Goal: Task Accomplishment & Management: Manage account settings

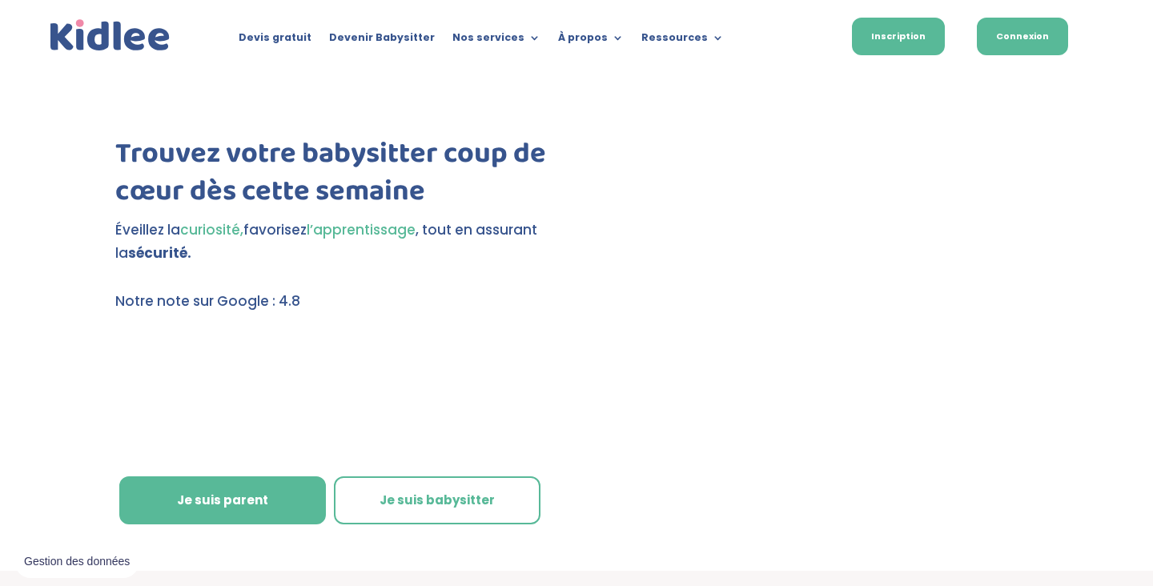
click at [1029, 38] on link "Connexion" at bounding box center [1022, 37] width 91 height 38
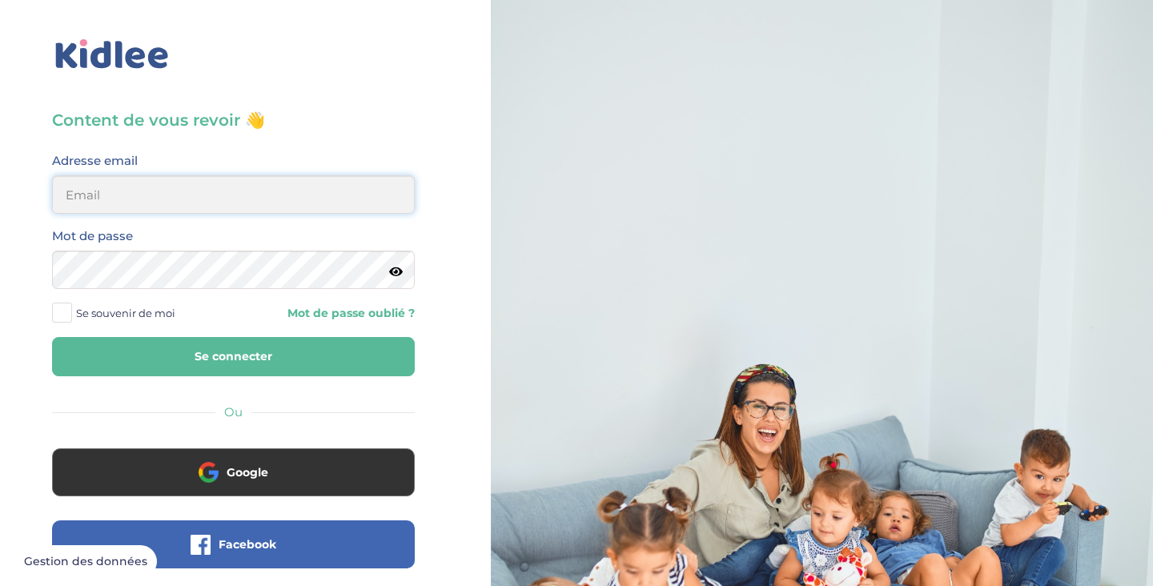
click at [307, 203] on input "email" at bounding box center [233, 194] width 363 height 38
type input "mathilde025@hotmail.com"
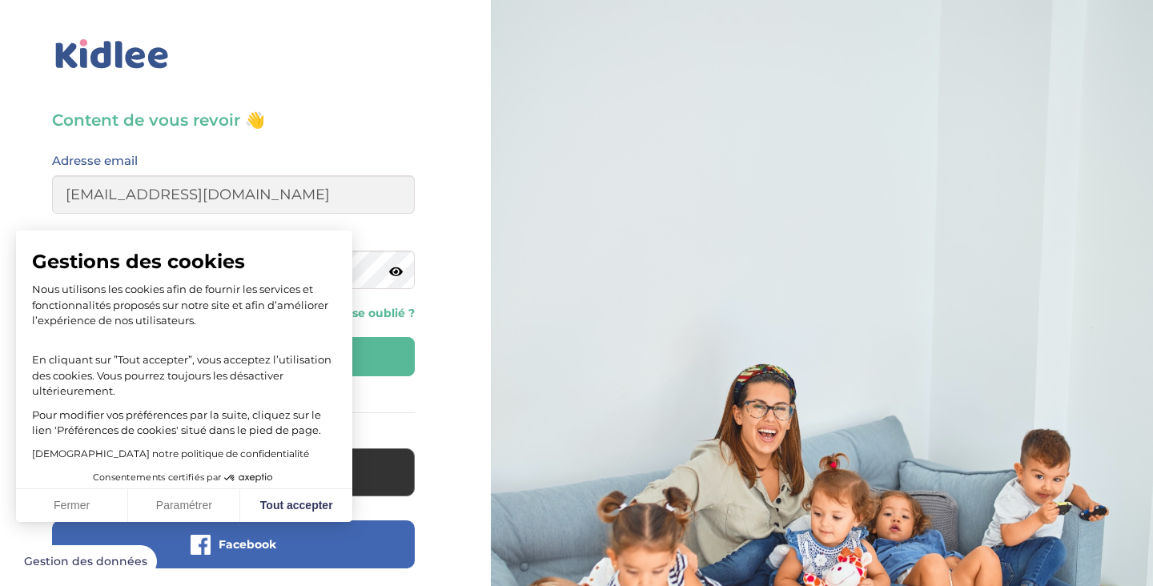
click at [159, 268] on span "Gestions des cookies" at bounding box center [184, 262] width 304 height 24
click at [301, 493] on button "Tout accepter" at bounding box center [296, 506] width 112 height 34
checkbox input "true"
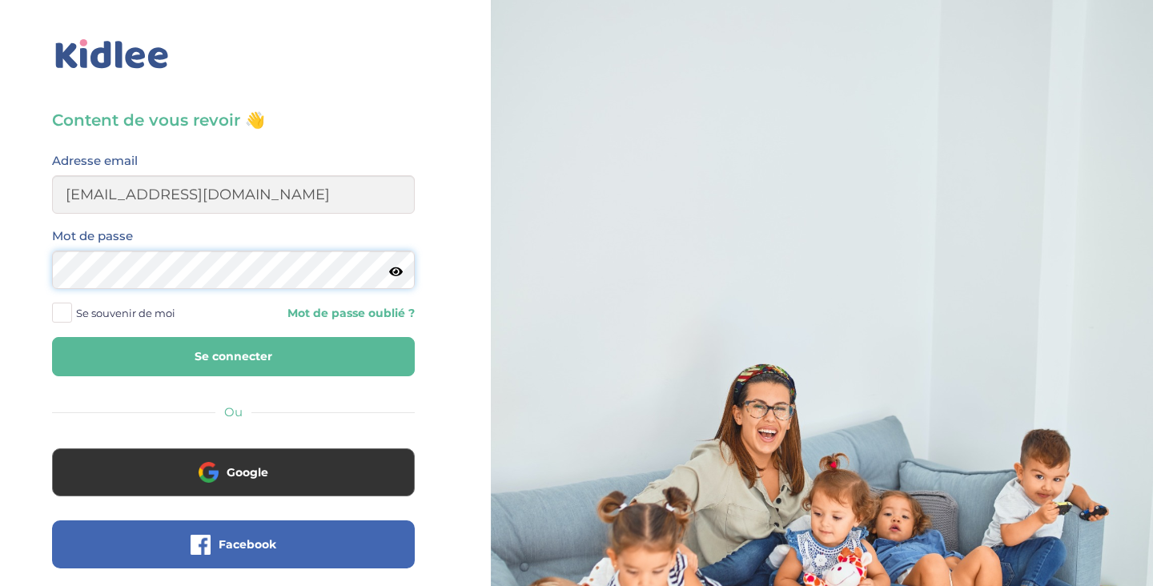
click at [52, 337] on button "Se connecter" at bounding box center [233, 356] width 363 height 39
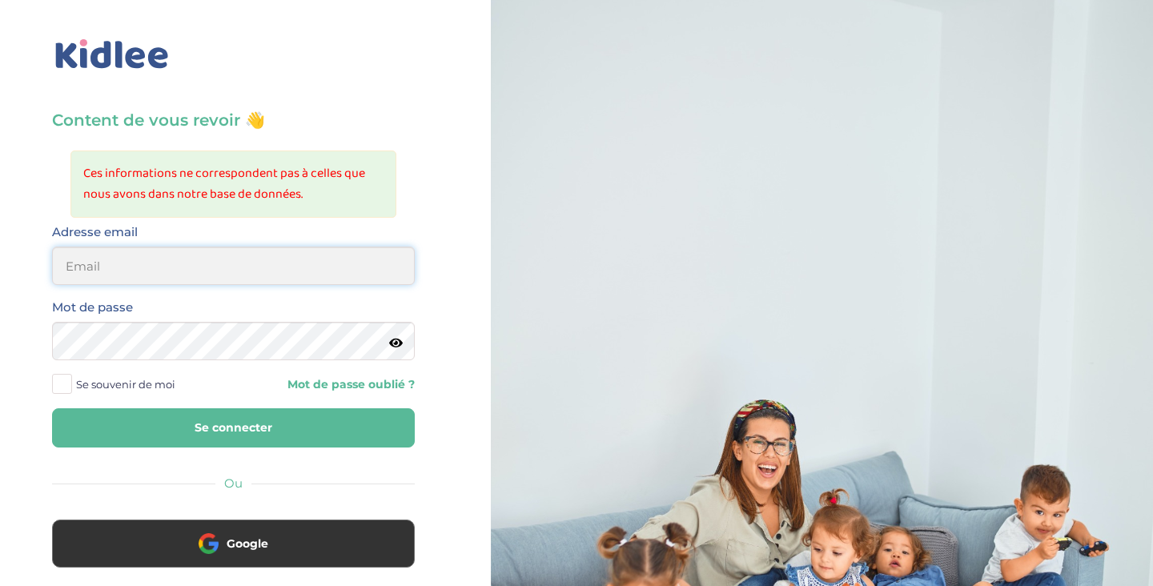
click at [213, 271] on input "email" at bounding box center [233, 266] width 363 height 38
click at [200, 272] on input "email" at bounding box center [233, 266] width 363 height 38
type input "mathilde.glenisson@gmail.com"
click at [52, 409] on button "Se connecter" at bounding box center [233, 428] width 363 height 39
click at [233, 260] on input "email" at bounding box center [233, 266] width 363 height 38
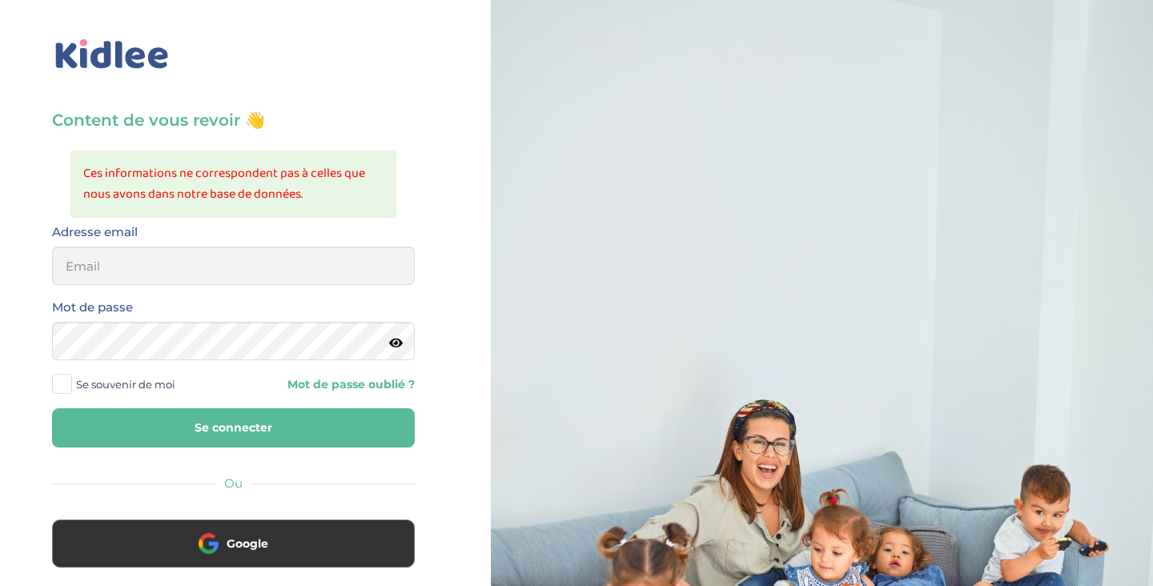
click at [233, 260] on input "email" at bounding box center [233, 266] width 363 height 38
type input "mathilde025@hotmail.com"
click at [52, 409] on button "Se connecter" at bounding box center [233, 428] width 363 height 39
click at [271, 274] on input "email" at bounding box center [233, 266] width 363 height 38
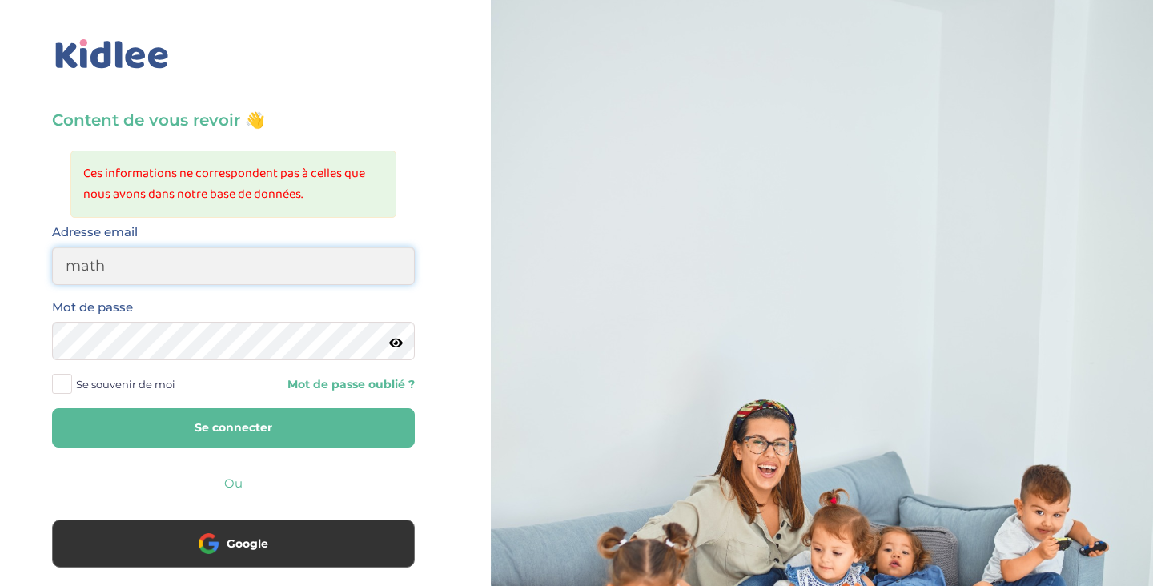
type input "[EMAIL_ADDRESS][DOMAIN_NAME]"
click at [52, 409] on button "Se connecter" at bounding box center [233, 428] width 363 height 39
click at [266, 268] on input "email" at bounding box center [233, 266] width 363 height 38
click at [263, 278] on input "email" at bounding box center [233, 266] width 363 height 38
type input "mathilde025@hotmail.com"
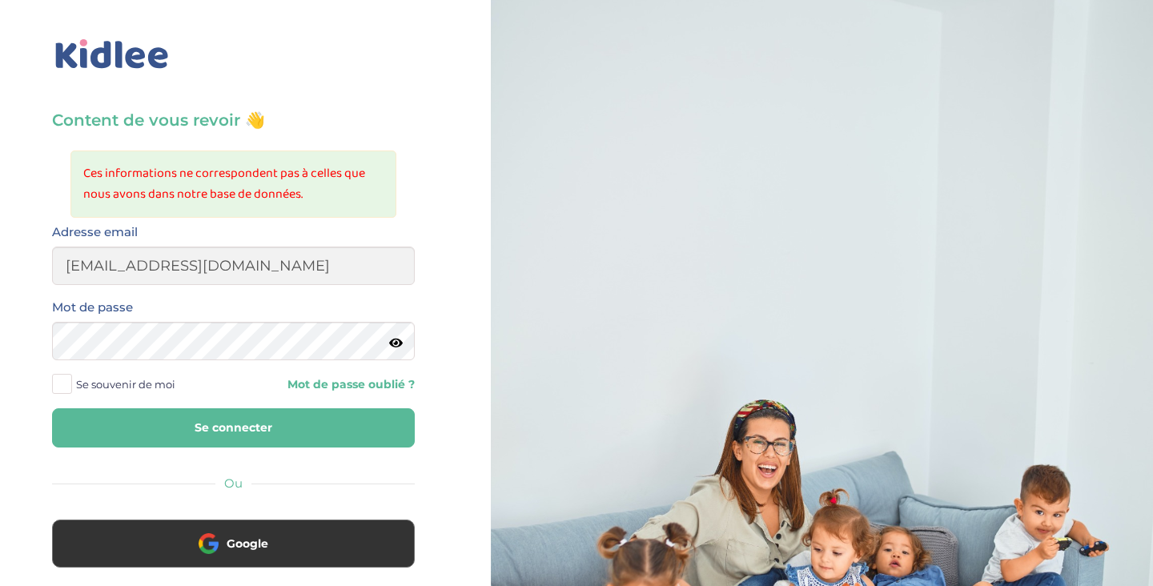
click at [332, 389] on link "Mot de passe oublié ?" at bounding box center [329, 384] width 169 height 15
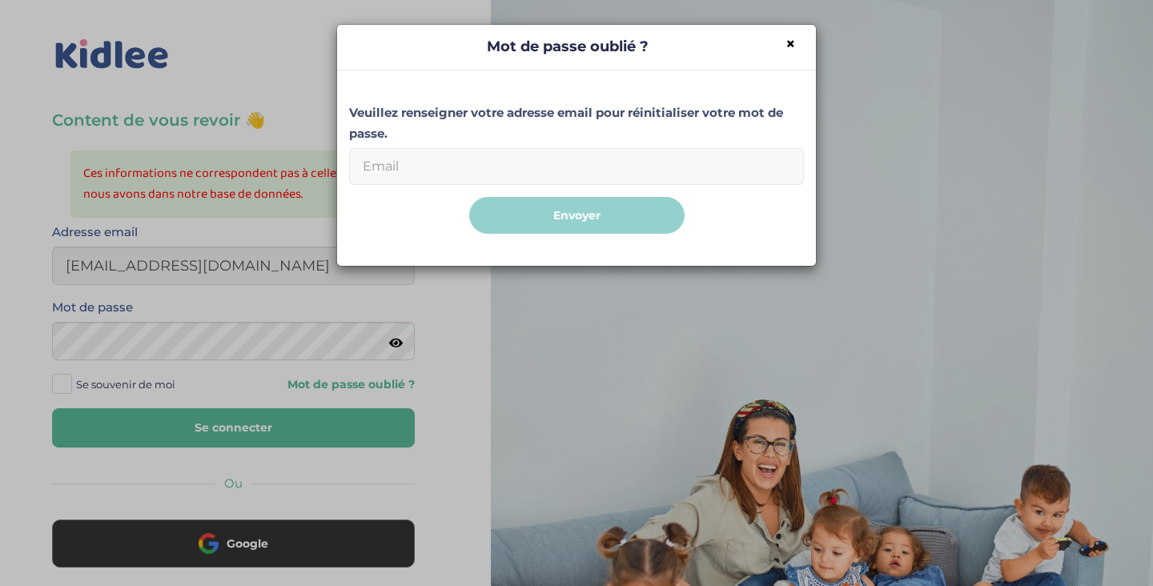
click at [465, 149] on input "Email" at bounding box center [576, 166] width 455 height 37
type input "mathilde025@hotmail.com"
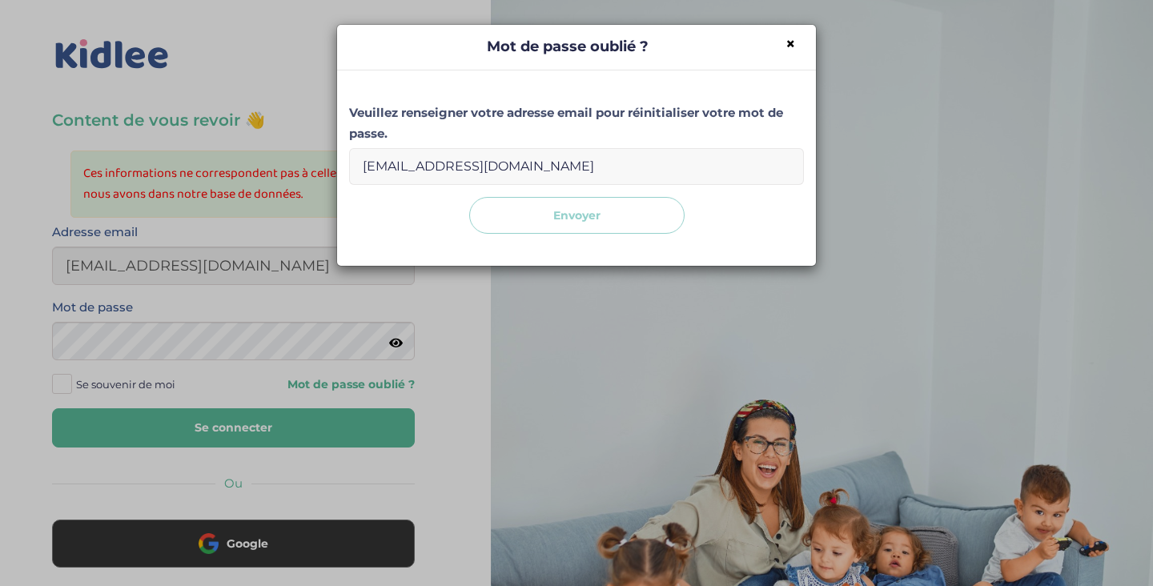
click at [579, 230] on button "Envoyer" at bounding box center [576, 216] width 215 height 38
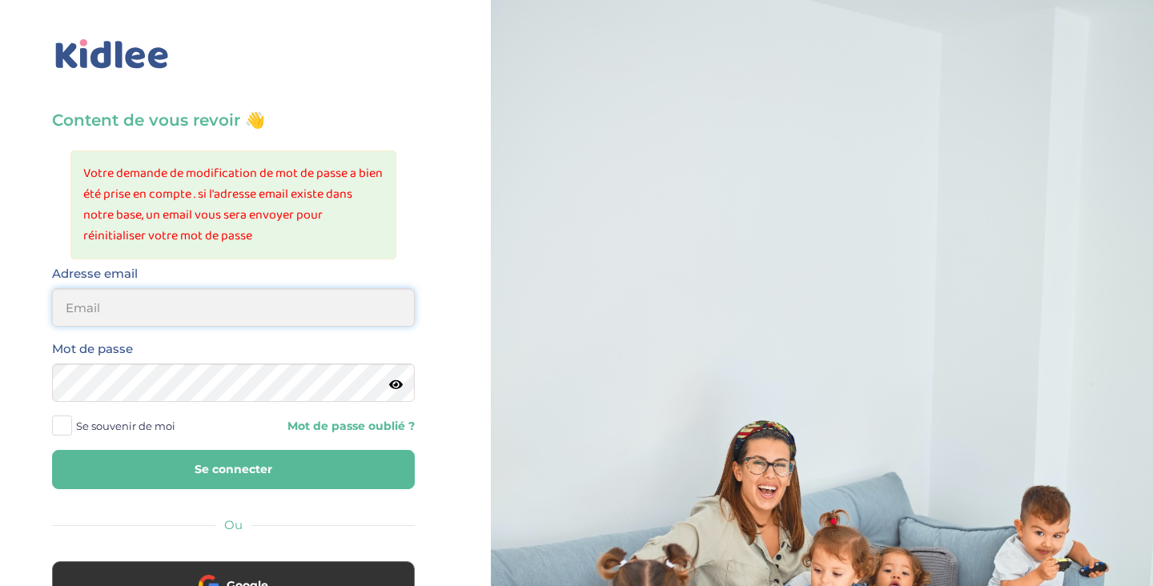
click at [111, 304] on input "email" at bounding box center [233, 307] width 363 height 38
type input "mathilde.glenisson@gmail.com"
click at [380, 419] on link "Mot de passe oublié ?" at bounding box center [329, 426] width 169 height 15
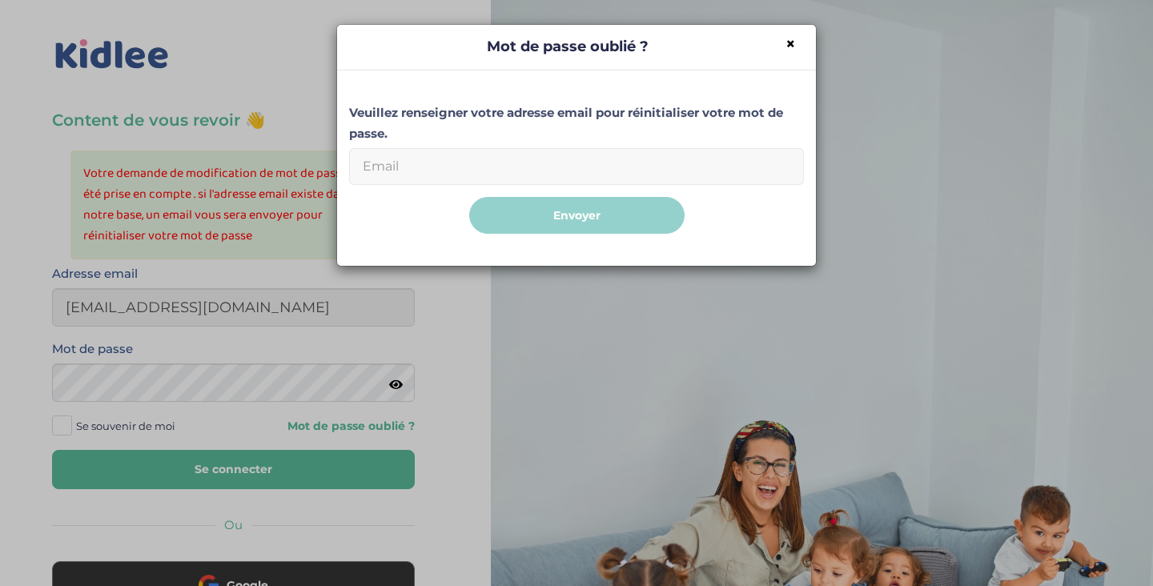
click at [521, 180] on input "Email" at bounding box center [576, 166] width 455 height 37
type input "mathilde.glenisson@gmail.com"
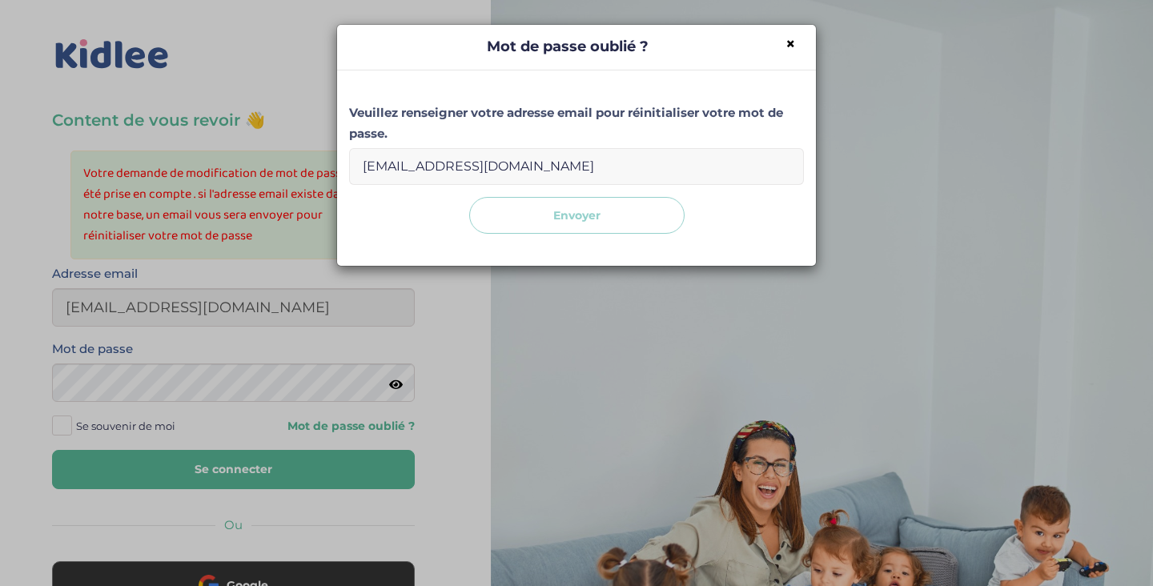
click at [559, 230] on button "Envoyer" at bounding box center [576, 216] width 215 height 38
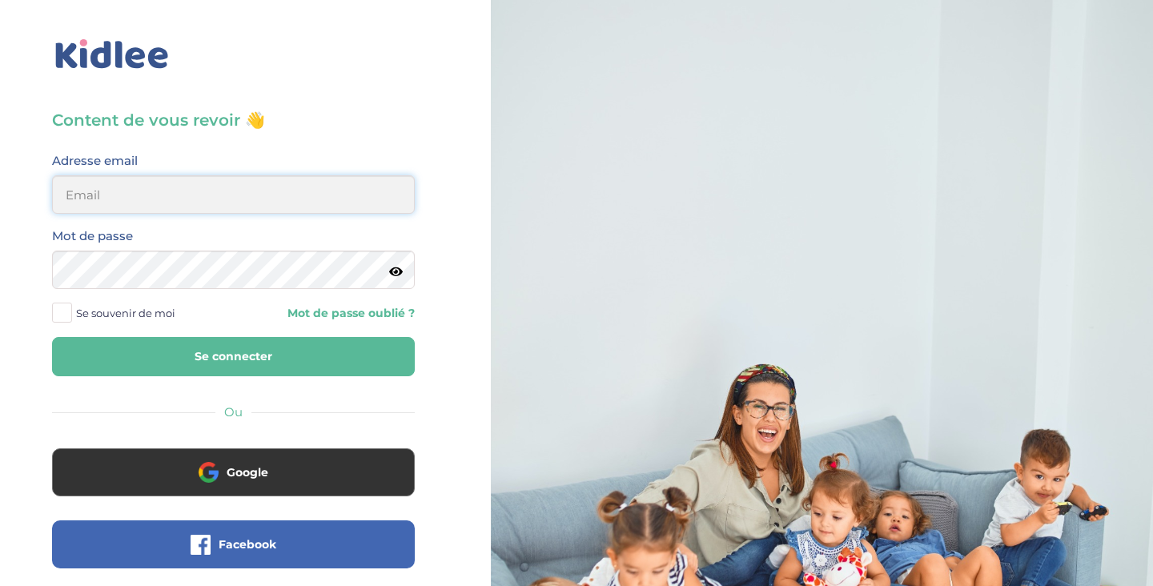
click at [352, 201] on input "email" at bounding box center [233, 194] width 363 height 38
type input "hadrien.miara@gmail.com"
click at [52, 337] on button "Se connecter" at bounding box center [233, 356] width 363 height 39
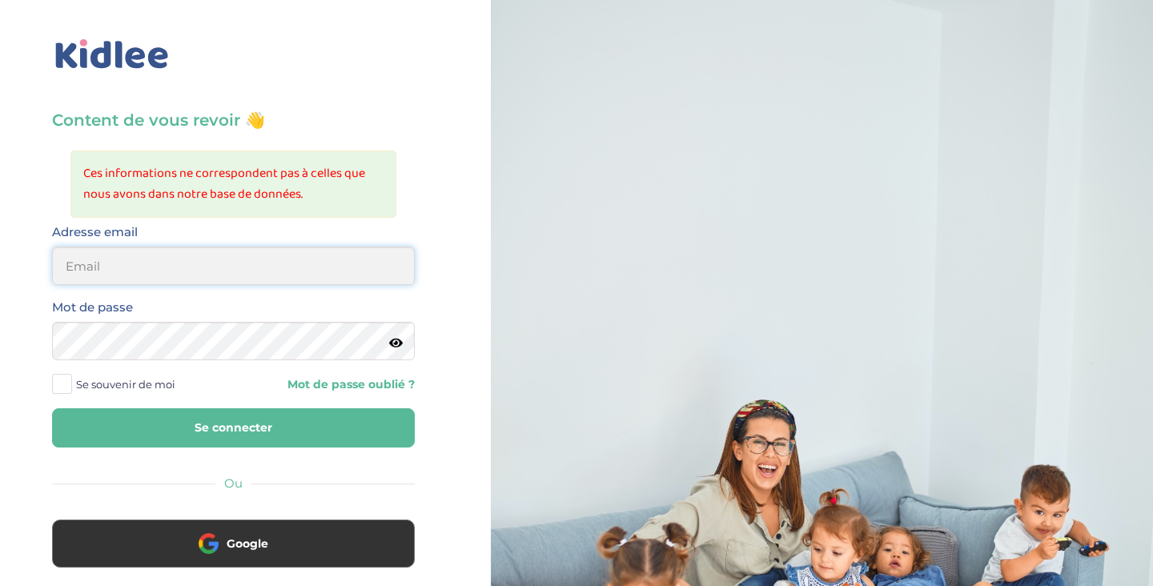
click at [233, 270] on input "email" at bounding box center [233, 266] width 363 height 38
